Goal: Navigation & Orientation: Find specific page/section

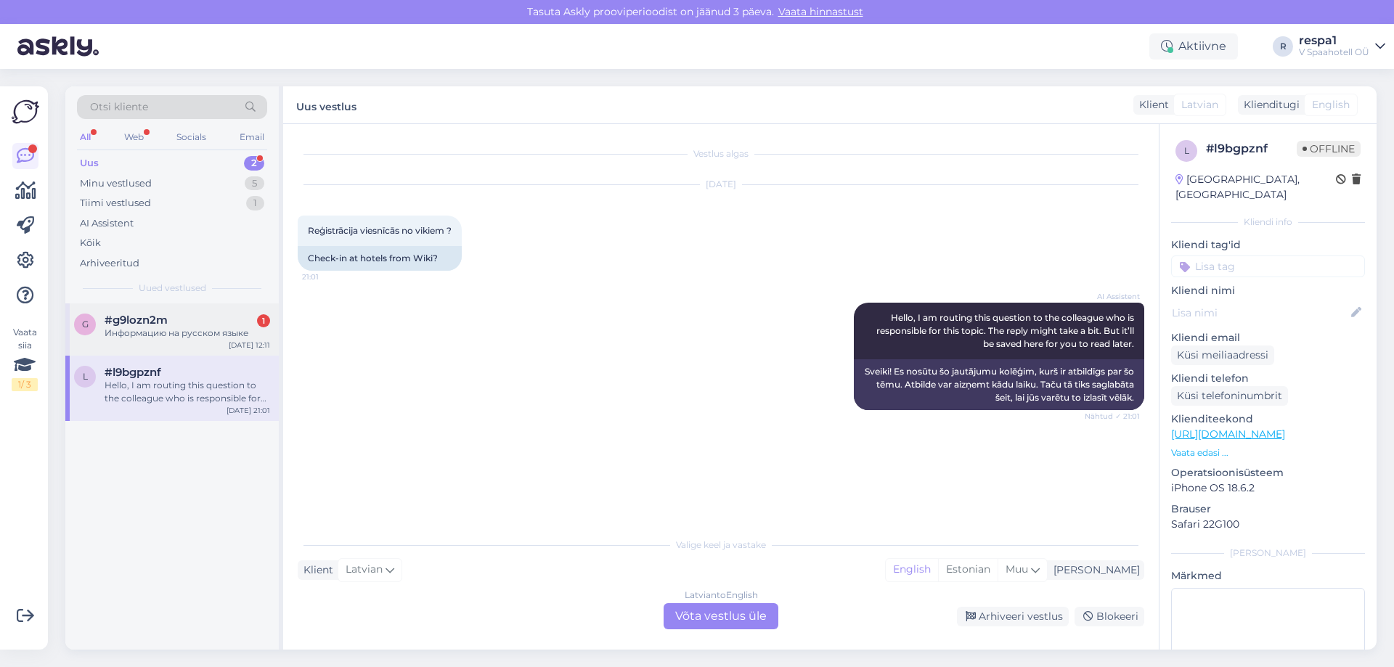
click at [195, 322] on div "#g9lozn2m 1" at bounding box center [188, 320] width 166 height 13
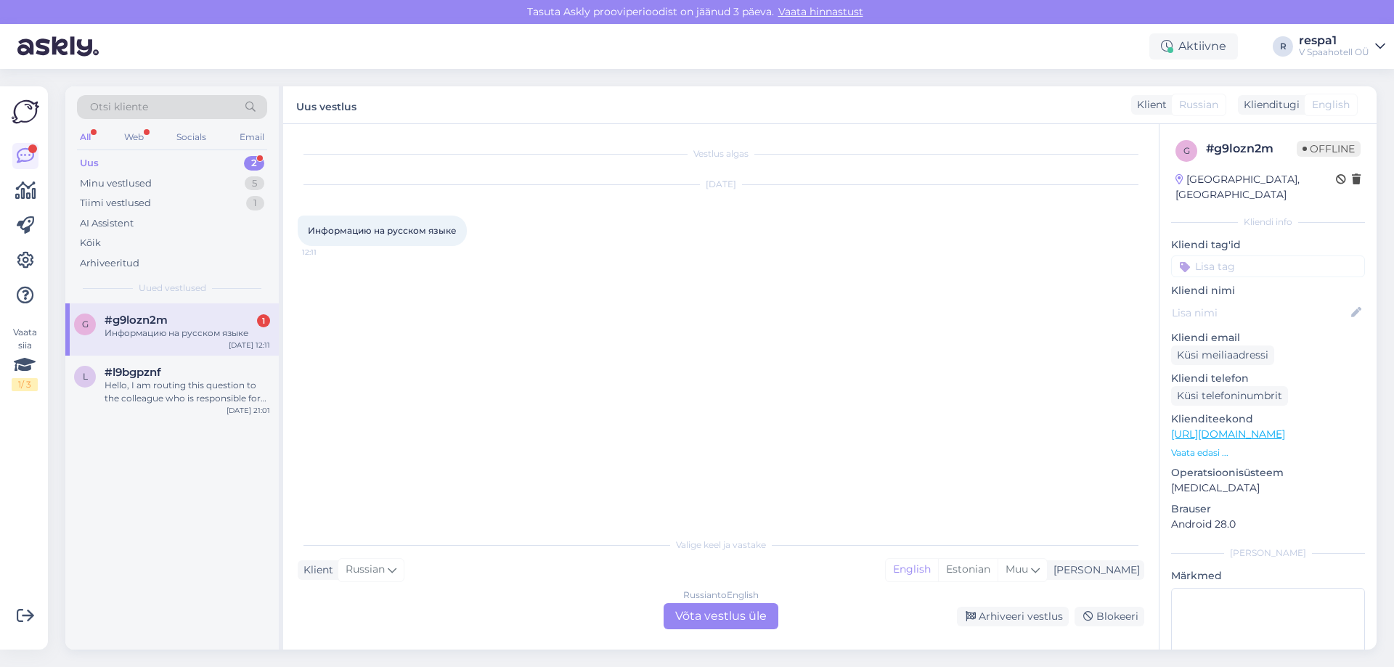
click at [386, 229] on span "Информацию на русском языке" at bounding box center [382, 230] width 149 height 11
click at [386, 230] on span "Информацию на русском языке" at bounding box center [382, 230] width 149 height 11
click at [394, 566] on icon at bounding box center [392, 570] width 9 height 16
click at [376, 479] on link "English" at bounding box center [378, 476] width 160 height 23
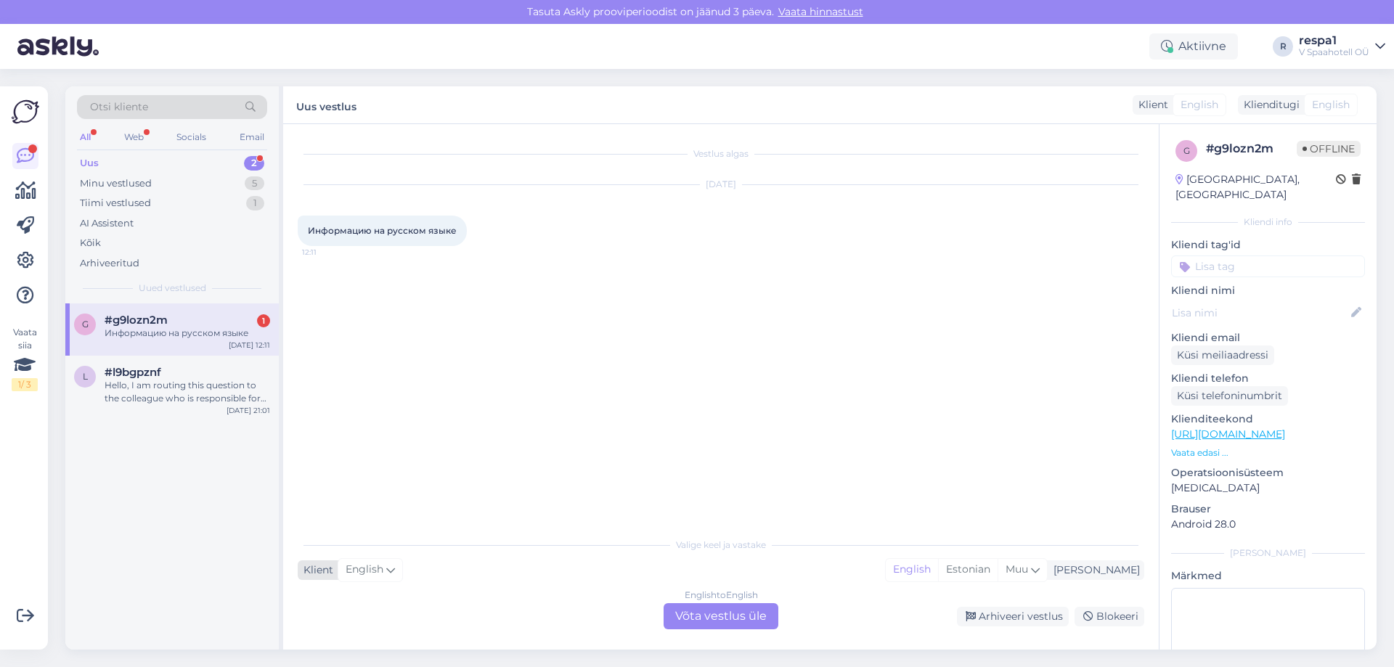
click at [384, 576] on div "English" at bounding box center [370, 569] width 65 height 23
click at [377, 462] on link "Russian" at bounding box center [378, 458] width 160 height 23
click at [508, 487] on div "Vestlus algas [DATE] Информацию на русском языке 12:11" at bounding box center [728, 328] width 860 height 378
drag, startPoint x: 459, startPoint y: 227, endPoint x: 309, endPoint y: 232, distance: 150.4
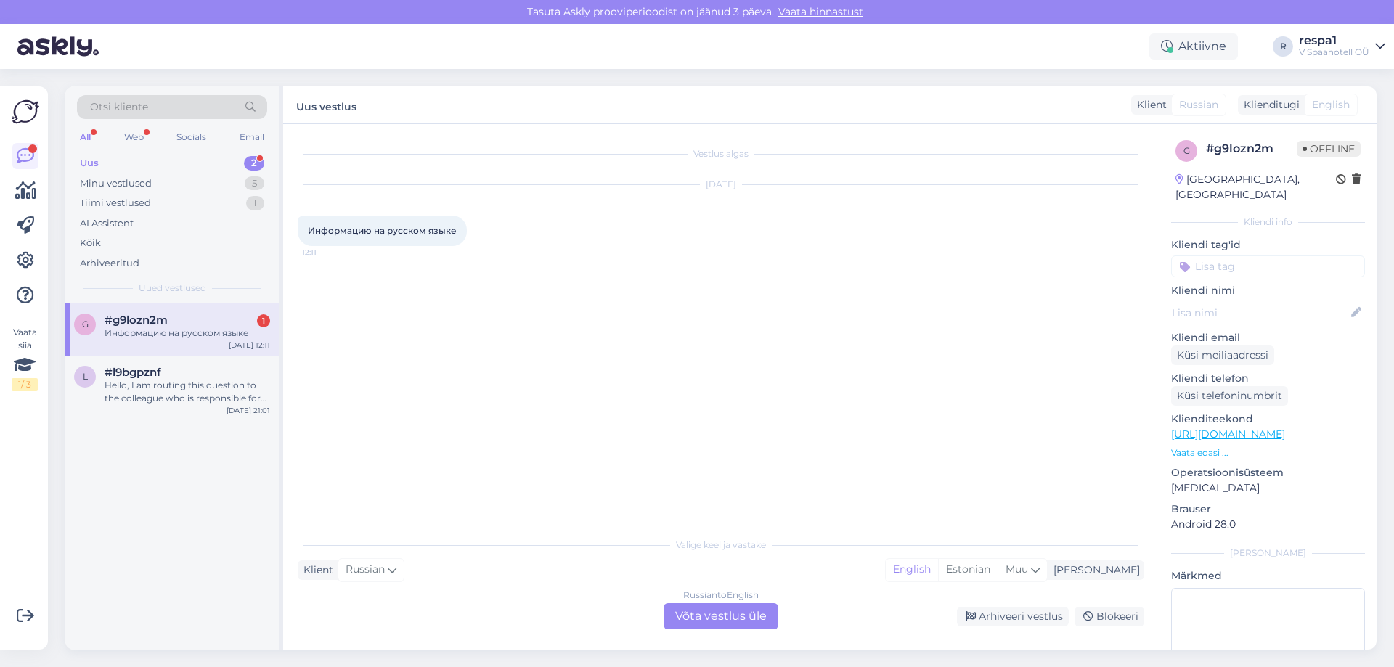
click at [309, 232] on div "Информацию на русском языке 12:11" at bounding box center [382, 231] width 169 height 30
copy span "Информацию на русском языке"
click at [998, 569] on div "Estonian" at bounding box center [968, 570] width 60 height 22
click at [938, 572] on div "English" at bounding box center [912, 570] width 52 height 22
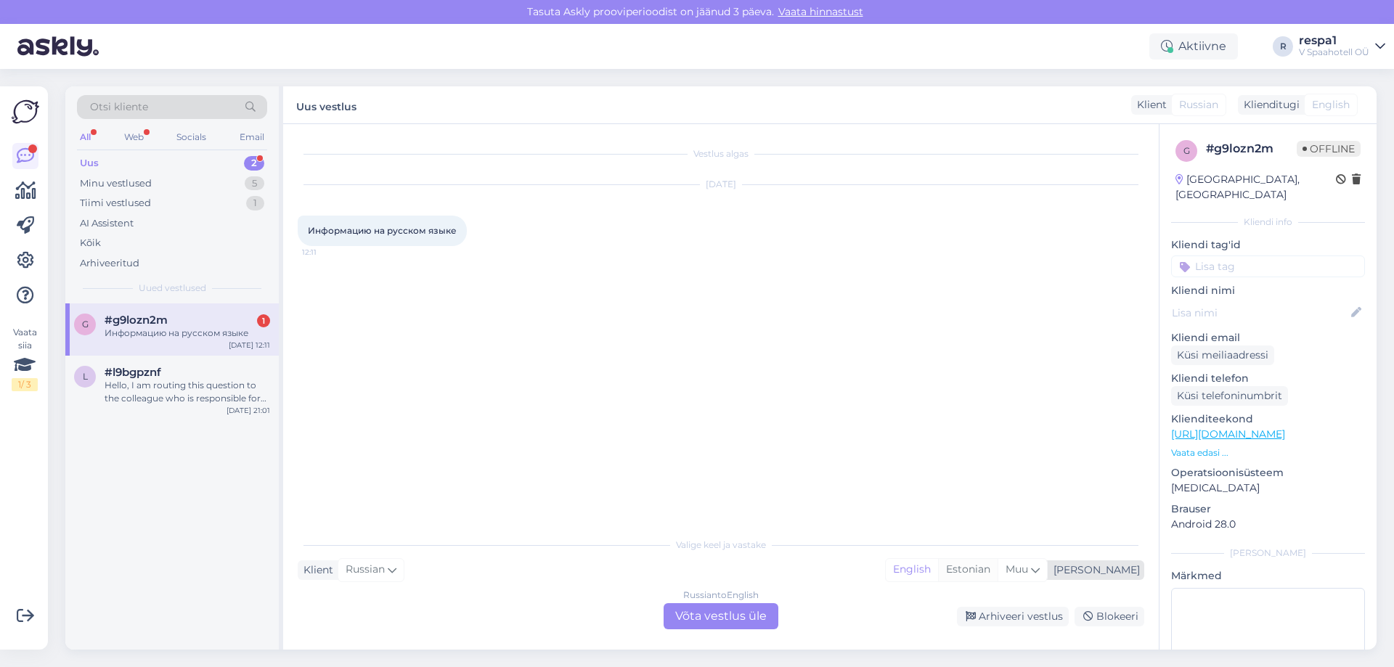
click at [998, 572] on div "Estonian" at bounding box center [968, 570] width 60 height 22
click at [213, 364] on div "l #l9bgpznf Hello, I am routing this question to the colleague who is responsib…" at bounding box center [171, 388] width 213 height 65
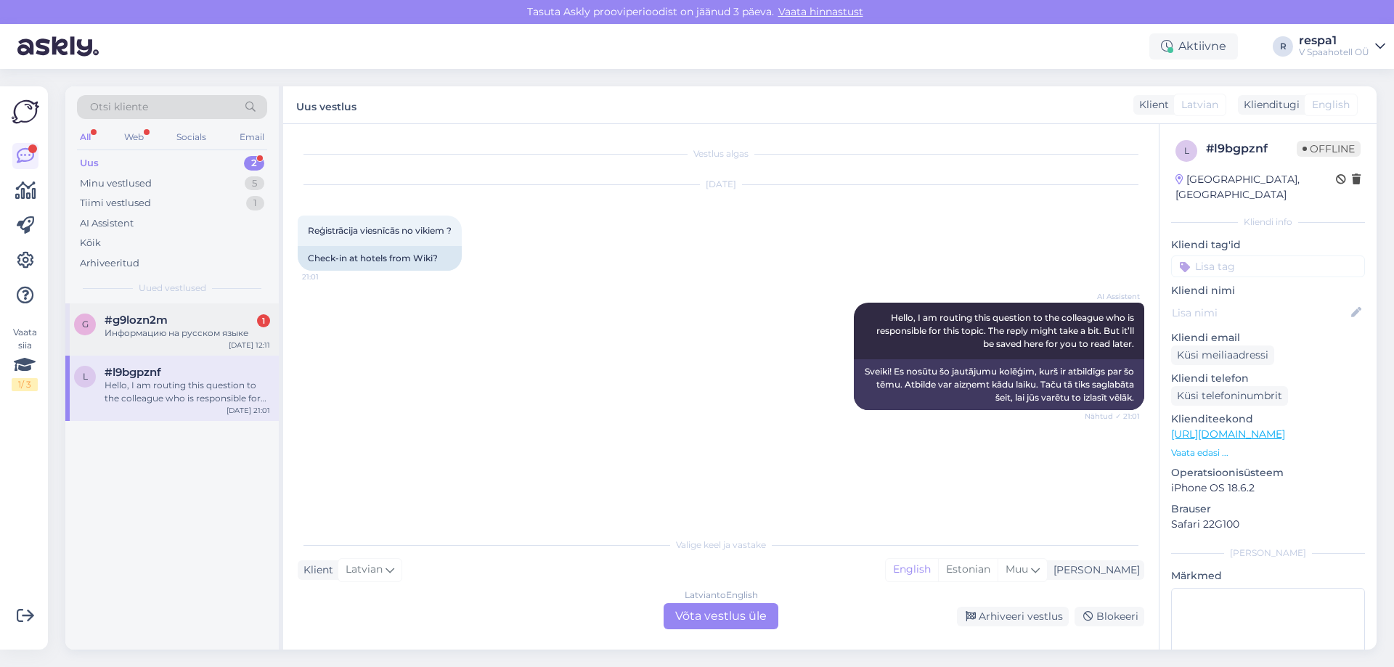
click at [218, 339] on div "Информацию на русском языке" at bounding box center [188, 333] width 166 height 13
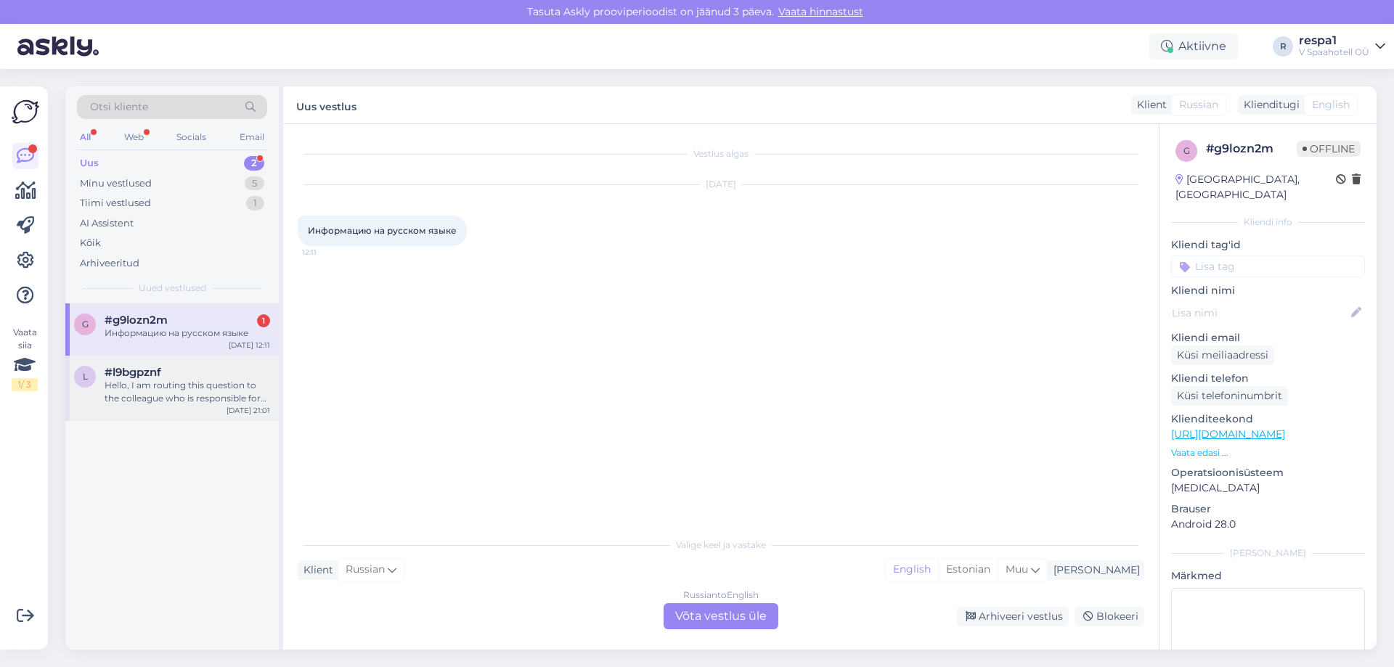
click at [214, 370] on div "#l9bgpznf" at bounding box center [188, 372] width 166 height 13
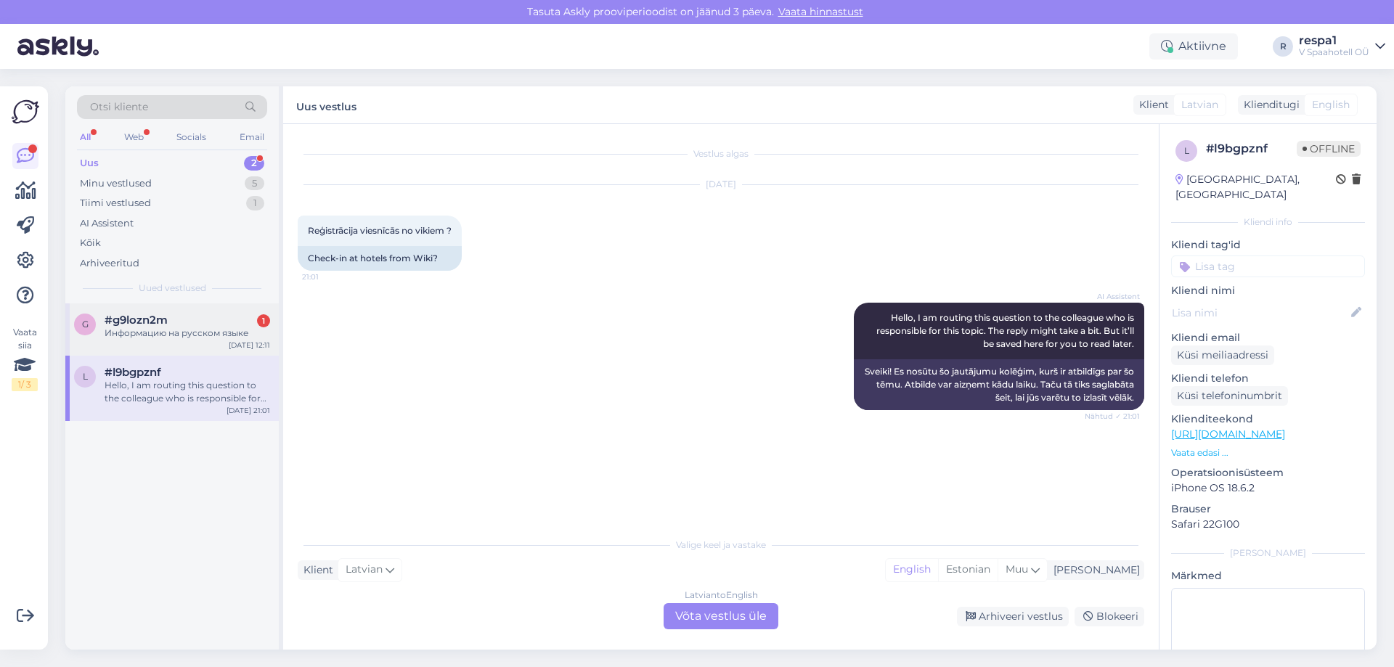
click at [227, 326] on div "#g9lozn2m 1" at bounding box center [188, 320] width 166 height 13
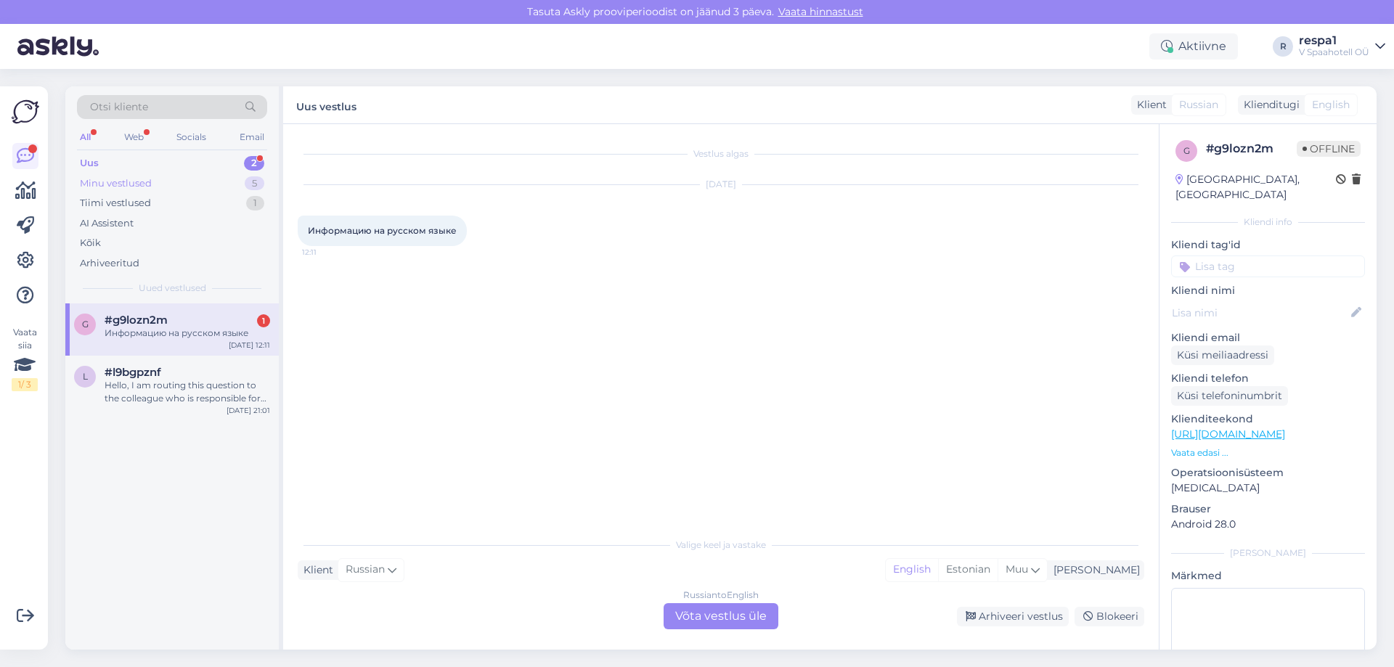
click at [207, 184] on div "Minu vestlused 5" at bounding box center [172, 184] width 190 height 20
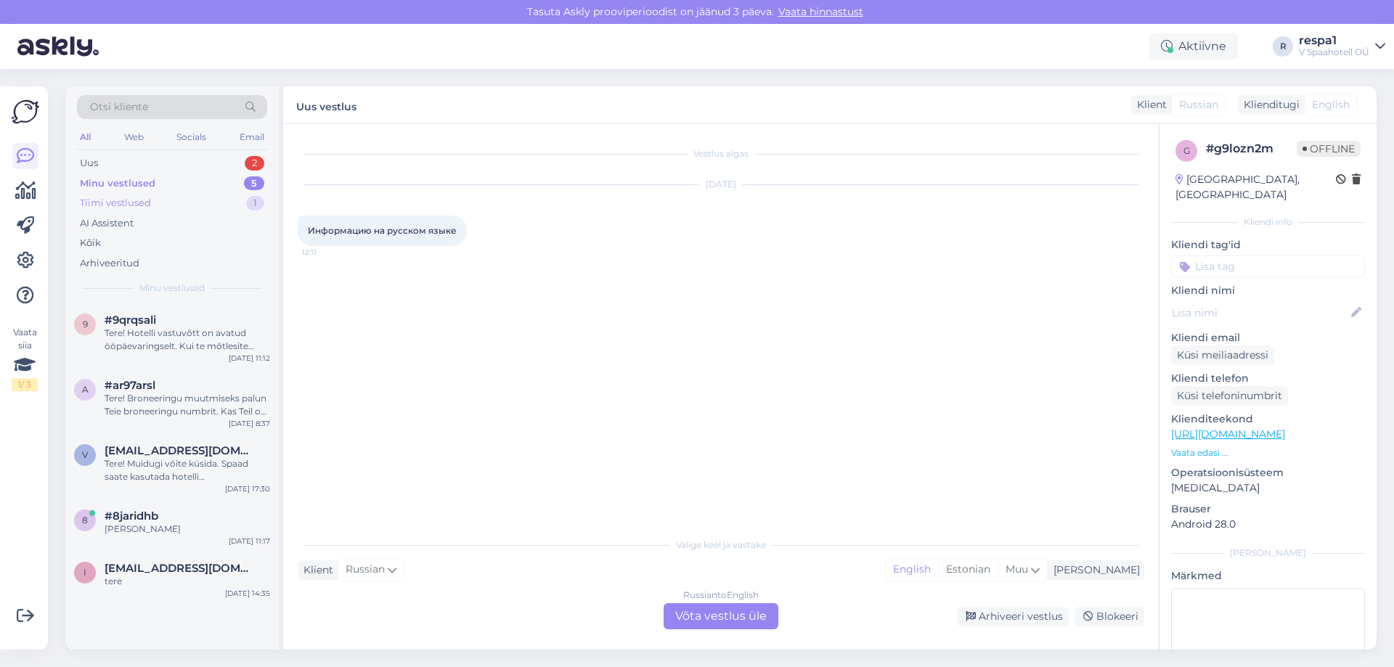
click at [196, 203] on div "Tiimi vestlused 1" at bounding box center [172, 203] width 190 height 20
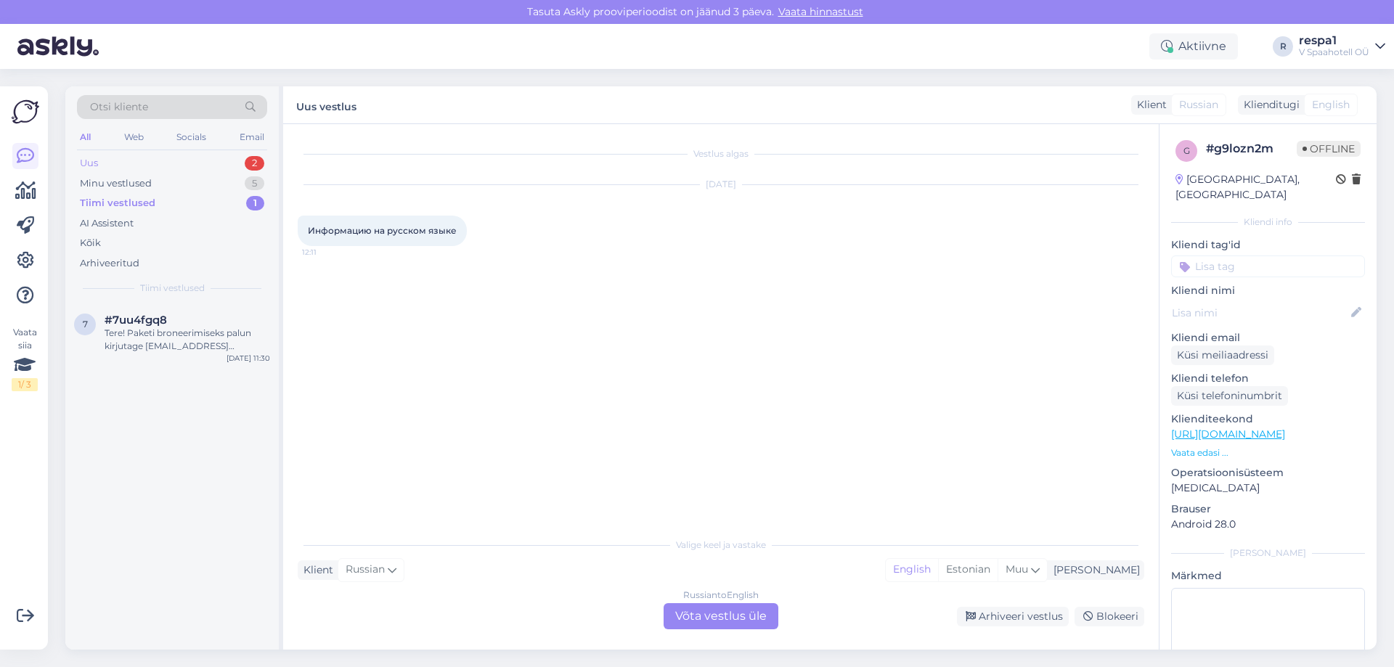
click at [183, 168] on div "Uus 2" at bounding box center [172, 163] width 190 height 20
